Goal: Find specific page/section: Find specific page/section

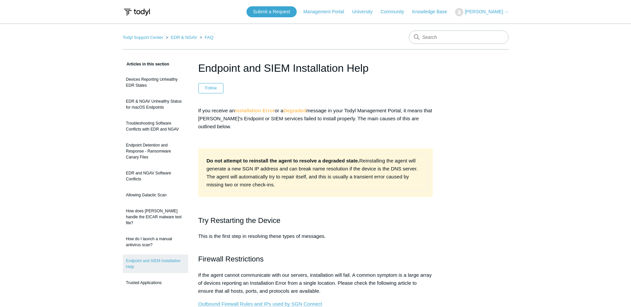
click at [495, 8] on button "[PERSON_NAME]" at bounding box center [481, 12] width 53 height 8
click at [494, 30] on link "My Support Requests" at bounding box center [487, 26] width 65 height 12
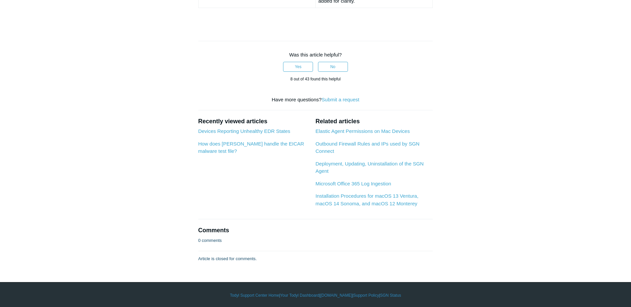
scroll to position [677, 0]
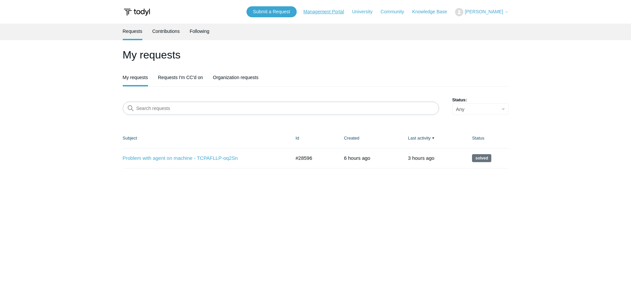
click at [328, 13] on link "Management Portal" at bounding box center [326, 11] width 47 height 7
